Goal: Transaction & Acquisition: Obtain resource

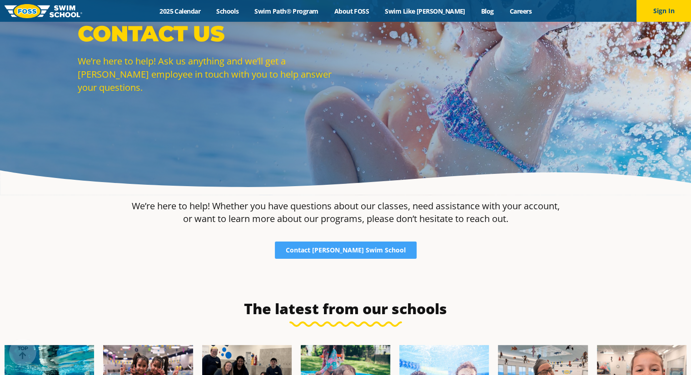
scroll to position [68, 0]
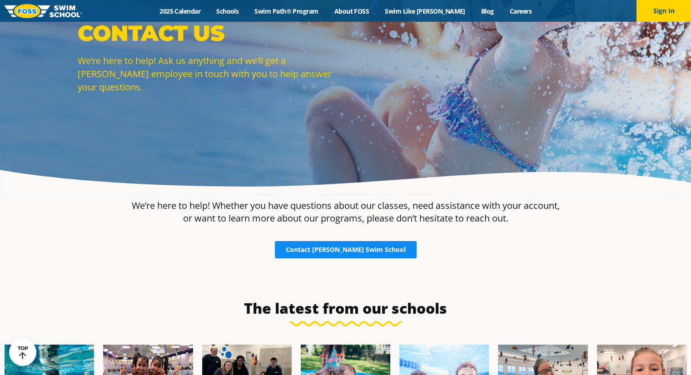
click at [328, 250] on span "Contact [PERSON_NAME] Swim School" at bounding box center [346, 250] width 120 height 6
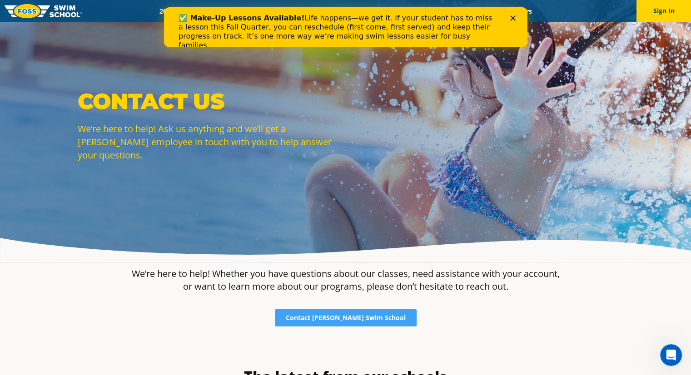
click at [509, 15] on icon "Close" at bounding box center [511, 17] width 5 height 5
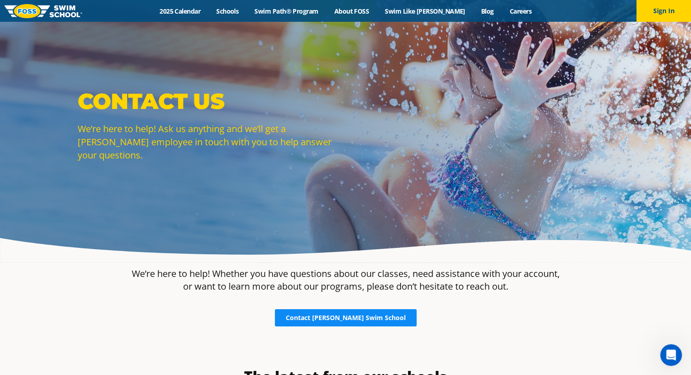
click at [343, 321] on span "Contact [PERSON_NAME] Swim School" at bounding box center [346, 318] width 120 height 6
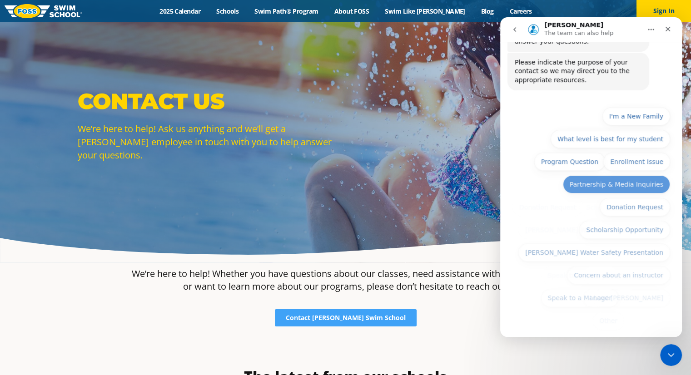
scroll to position [63, 0]
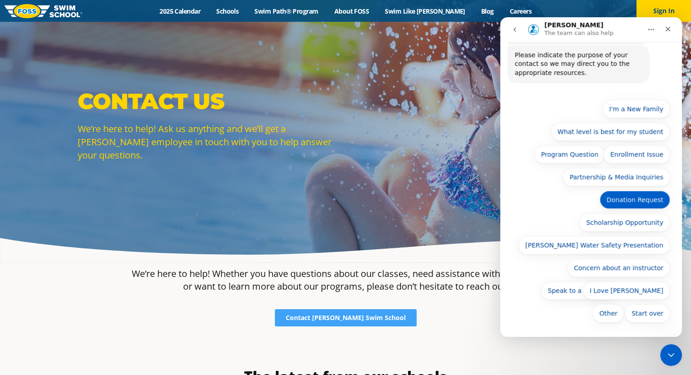
click at [613, 202] on button "Donation Request" at bounding box center [634, 200] width 70 height 18
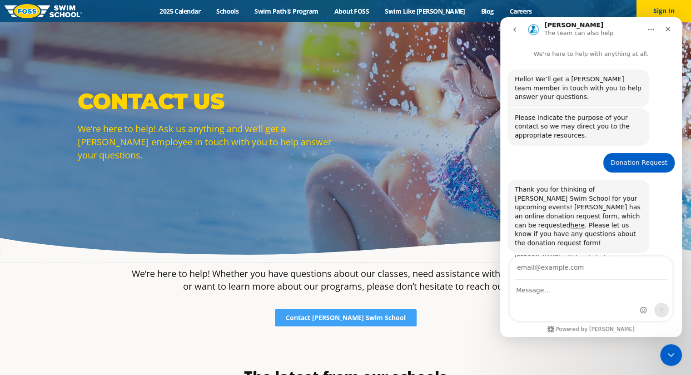
scroll to position [6, 0]
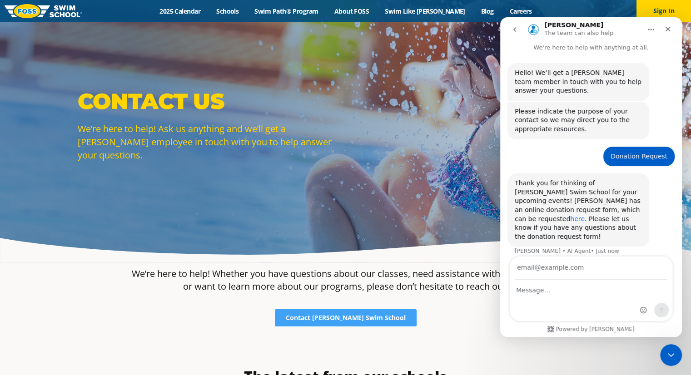
click at [570, 215] on link "here" at bounding box center [577, 218] width 15 height 7
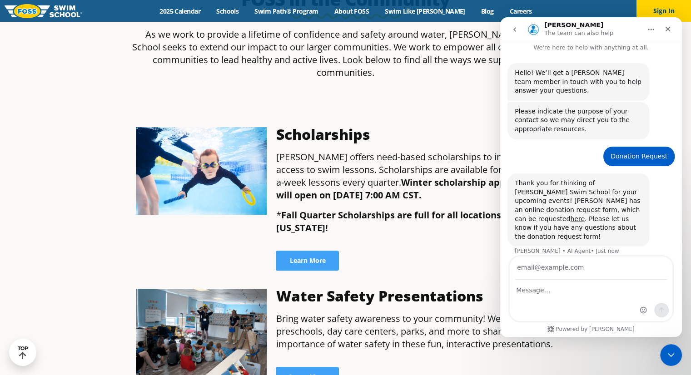
scroll to position [318, 0]
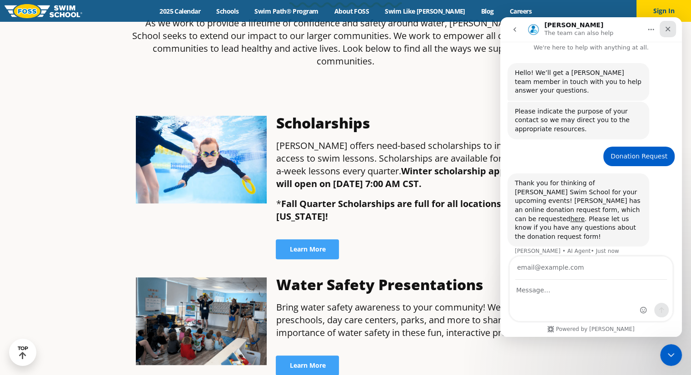
click at [670, 31] on icon "Close" at bounding box center [667, 28] width 7 height 7
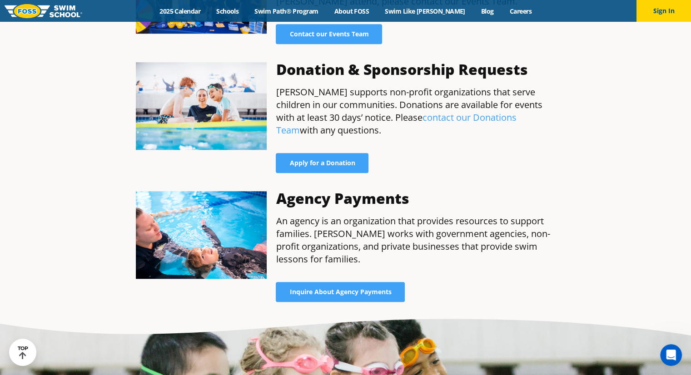
scroll to position [795, 0]
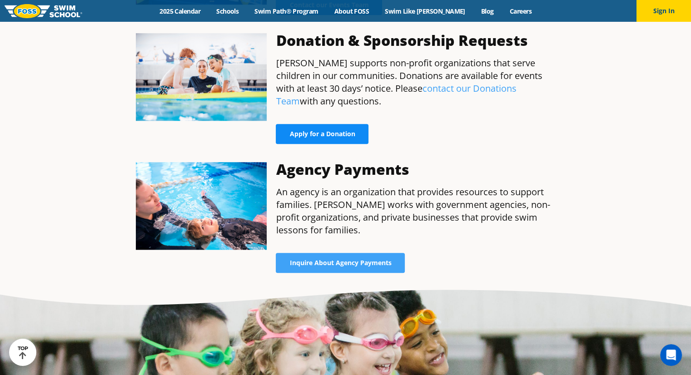
click at [341, 131] on span "Apply for a Donation" at bounding box center [321, 134] width 65 height 6
